Goal: Navigation & Orientation: Find specific page/section

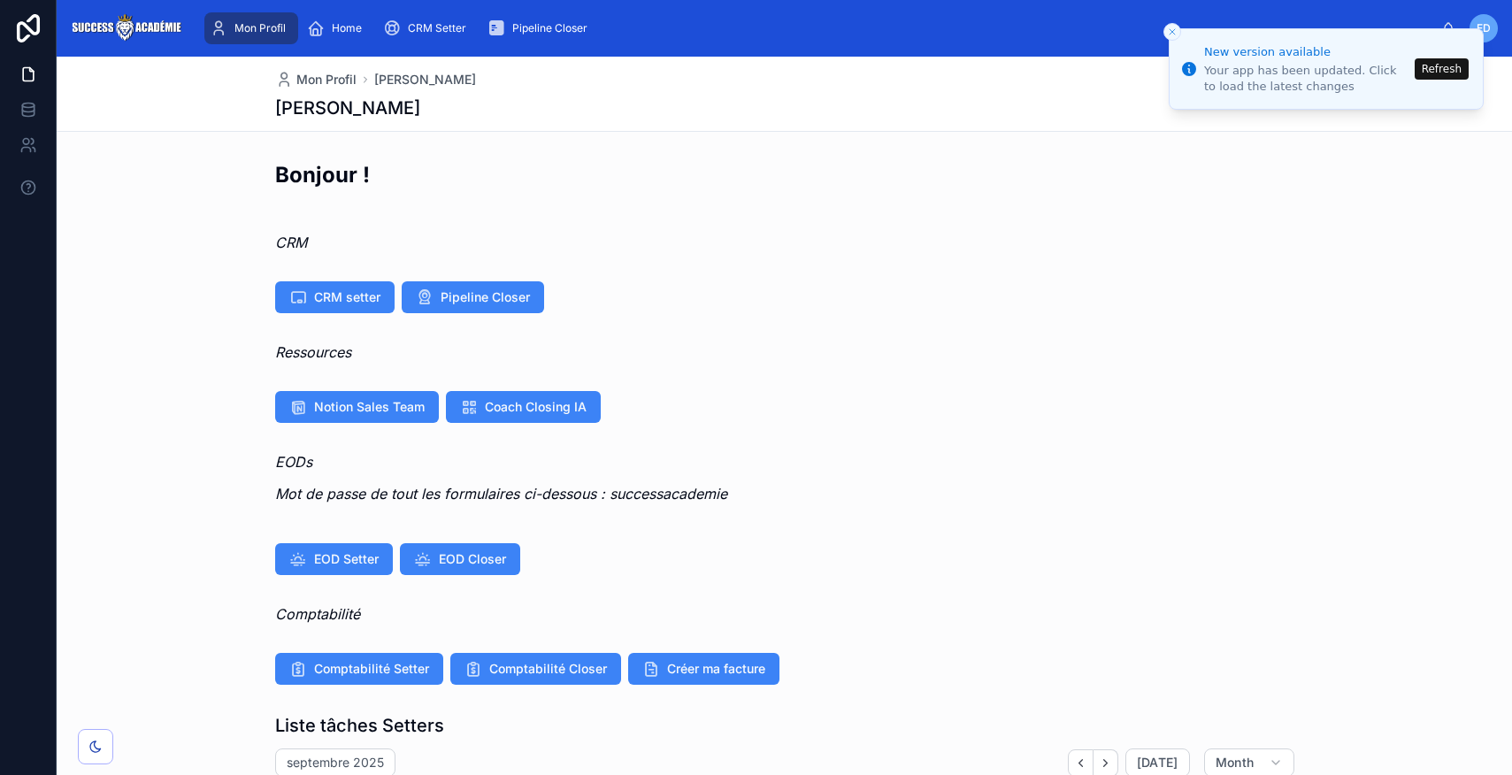
click at [256, 27] on span "Mon Profil" at bounding box center [259, 28] width 51 height 14
click at [333, 33] on span "Home" at bounding box center [347, 28] width 30 height 14
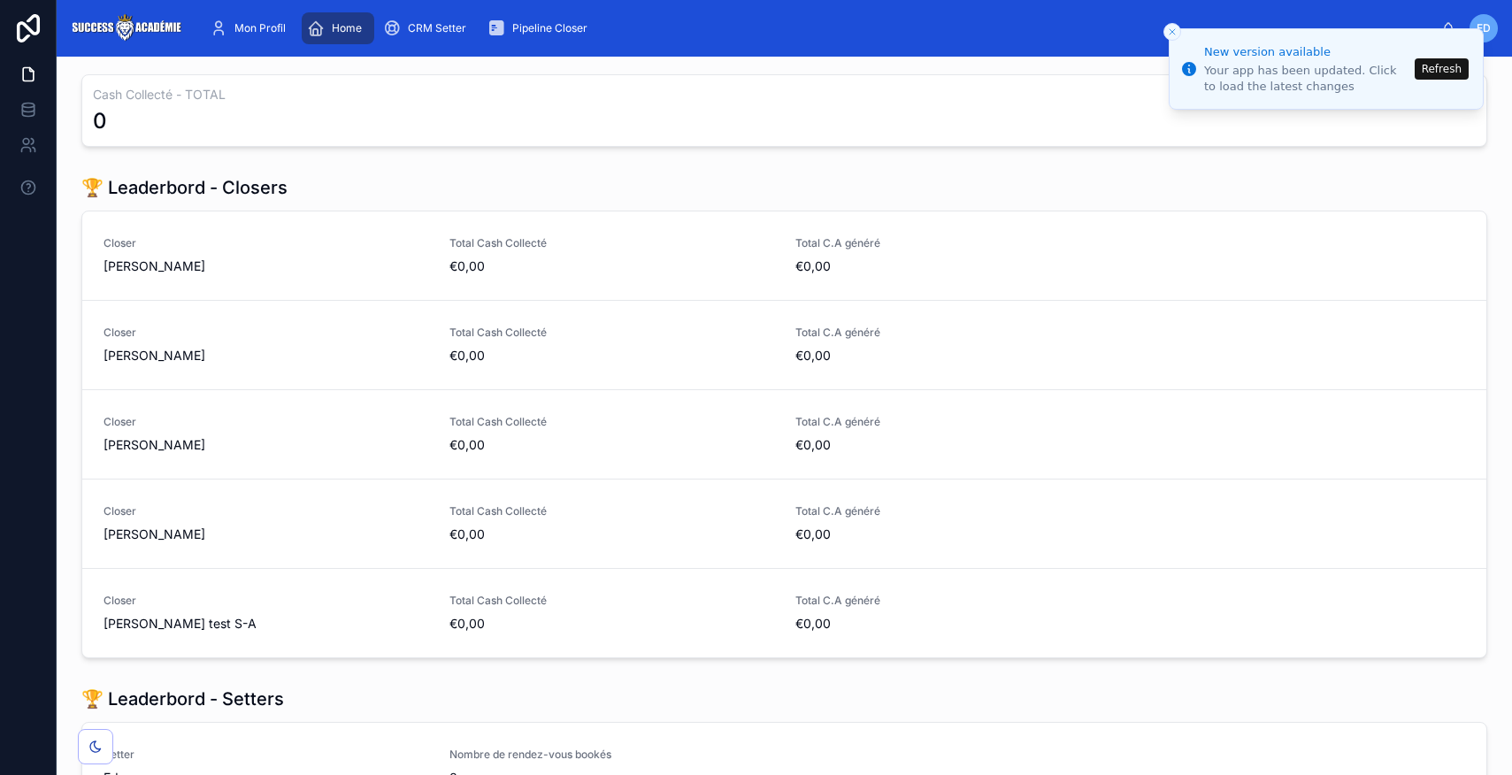
click at [1450, 72] on button "Refresh" at bounding box center [1442, 68] width 54 height 21
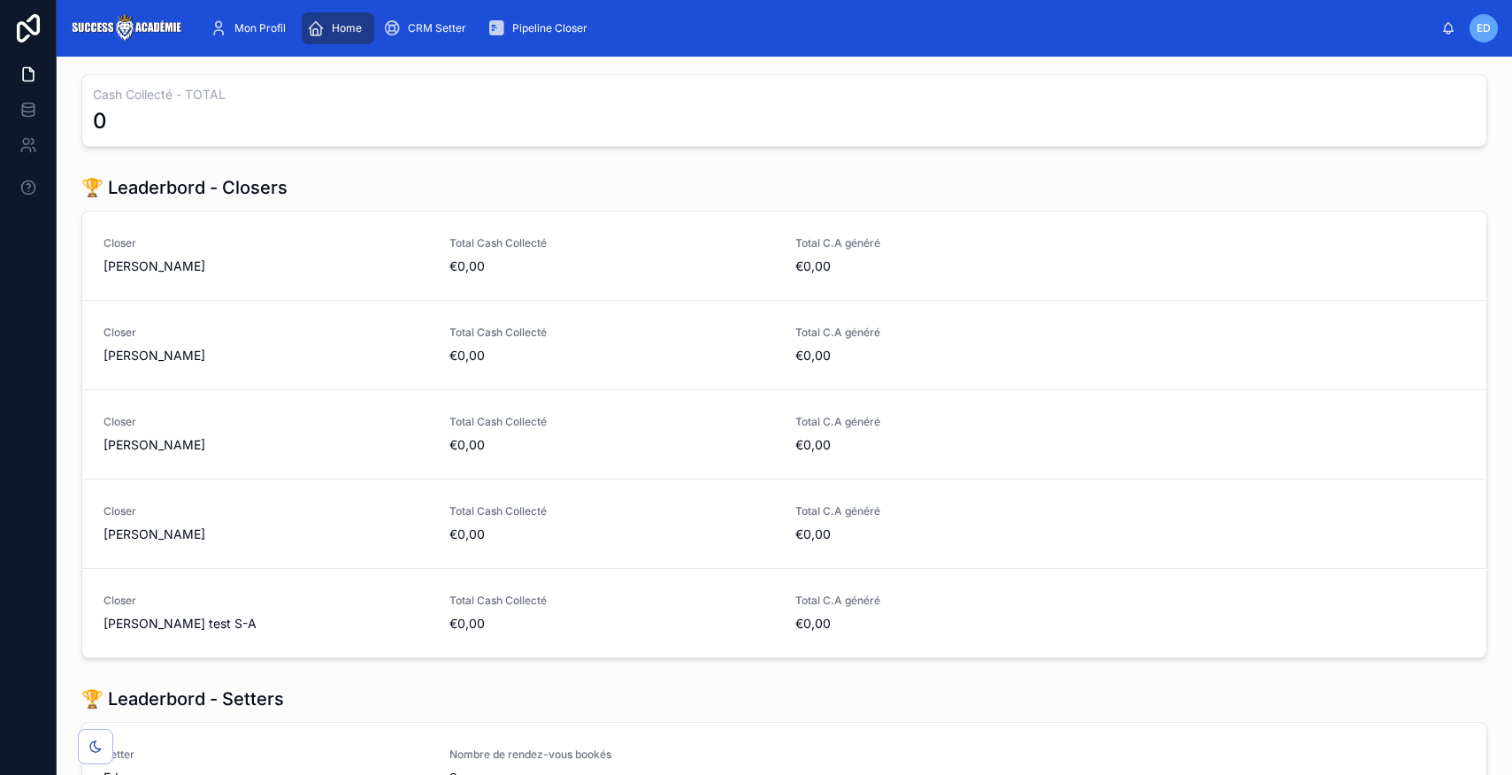
scroll to position [2, 0]
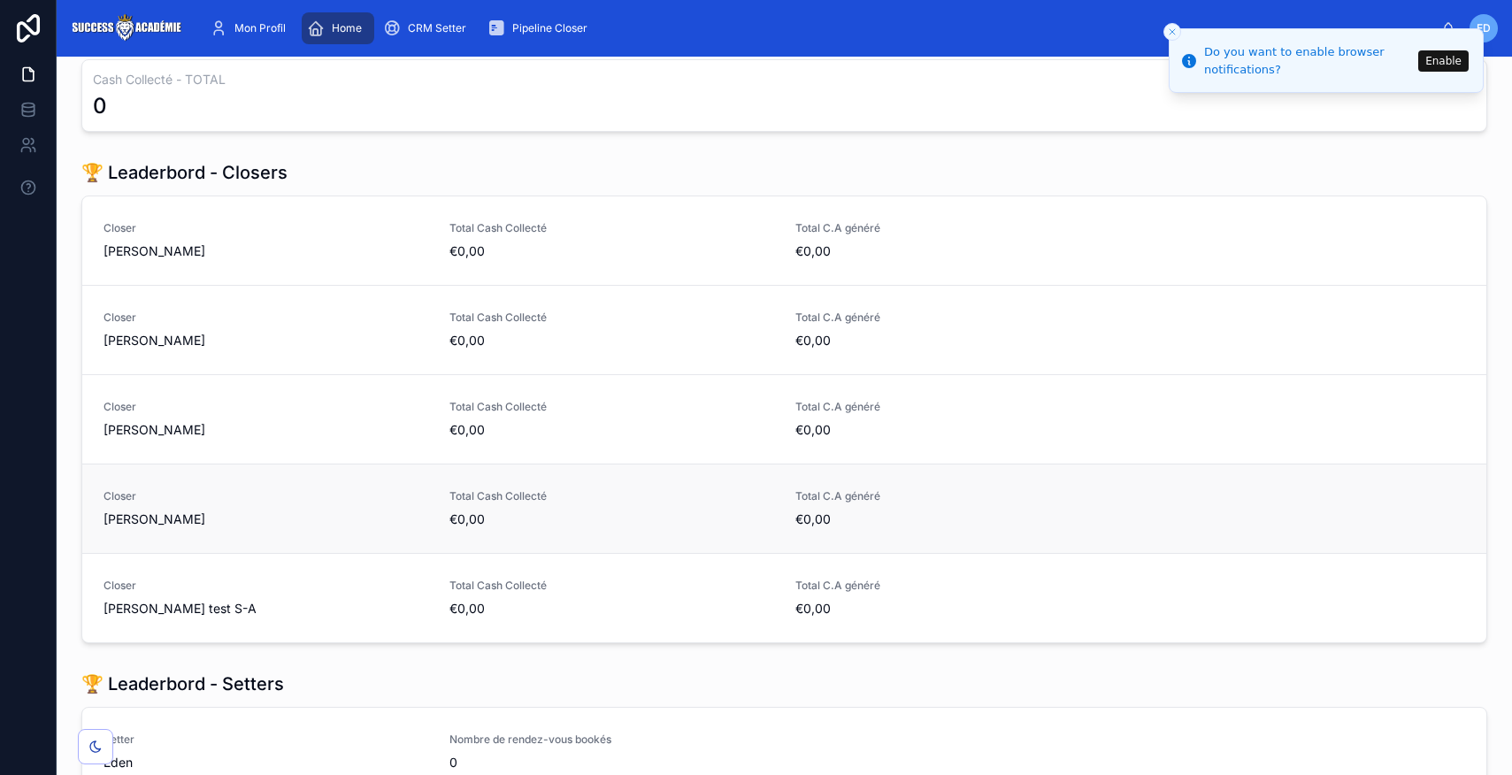
scroll to position [15, 0]
